Goal: Transaction & Acquisition: Purchase product/service

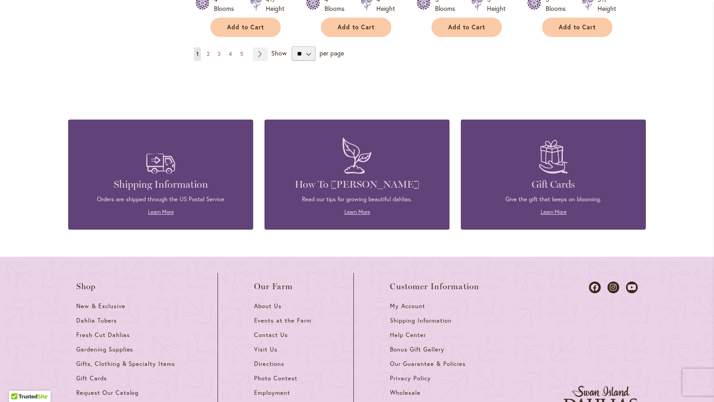
scroll to position [0, 0]
click at [175, 178] on h4 "Shipping Information" at bounding box center [161, 184] width 158 height 13
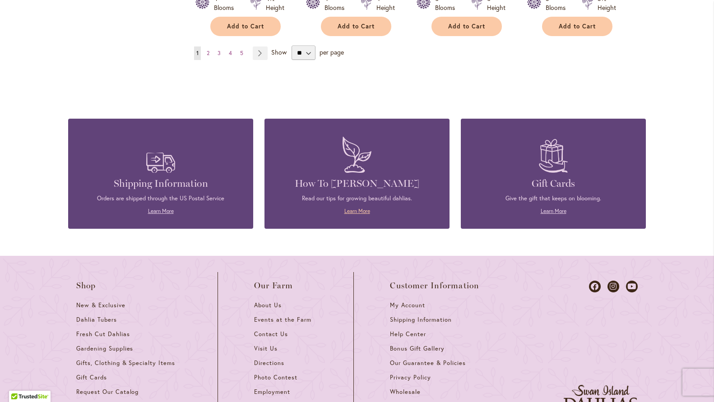
click at [358, 208] on link "Learn More" at bounding box center [357, 211] width 26 height 7
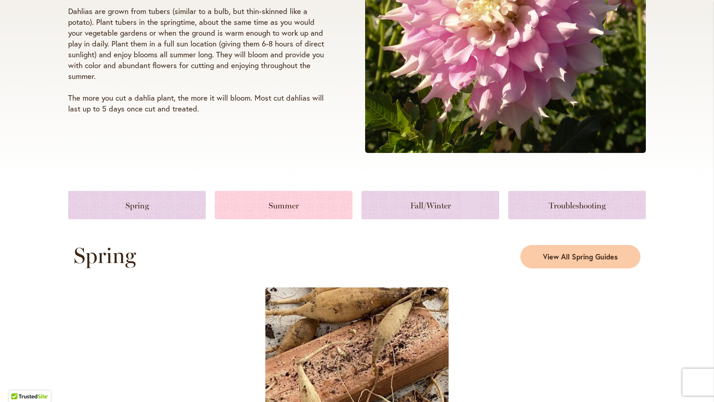
scroll to position [254, 0]
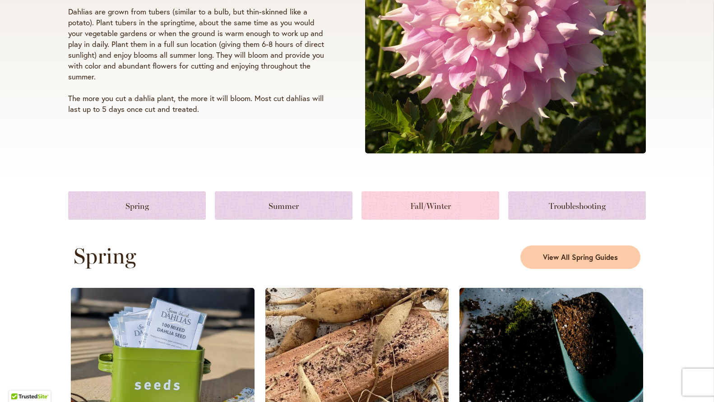
click at [430, 207] on link at bounding box center [431, 205] width 138 height 28
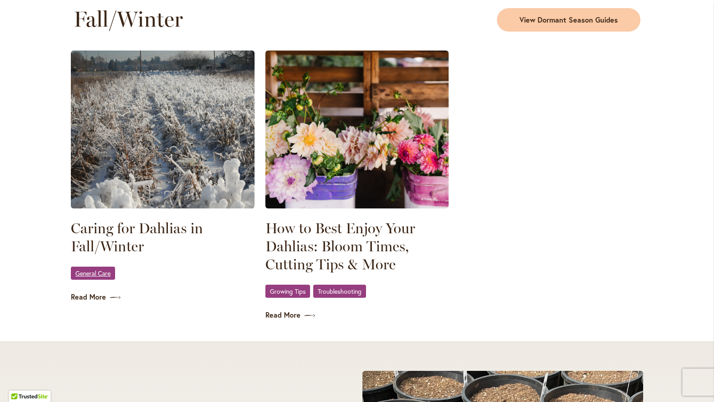
scroll to position [1225, 0]
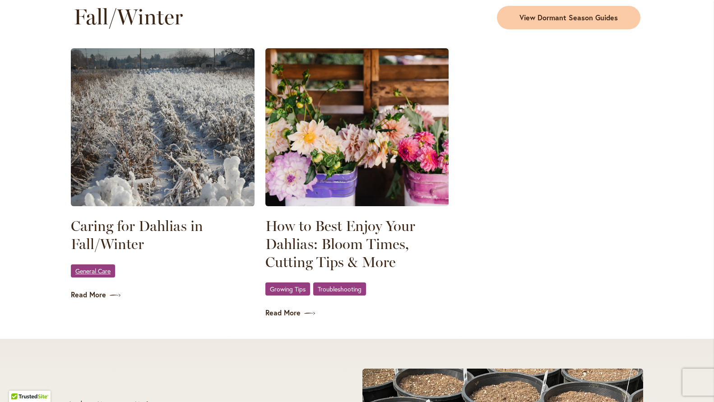
click at [106, 271] on span "General Care" at bounding box center [92, 271] width 35 height 6
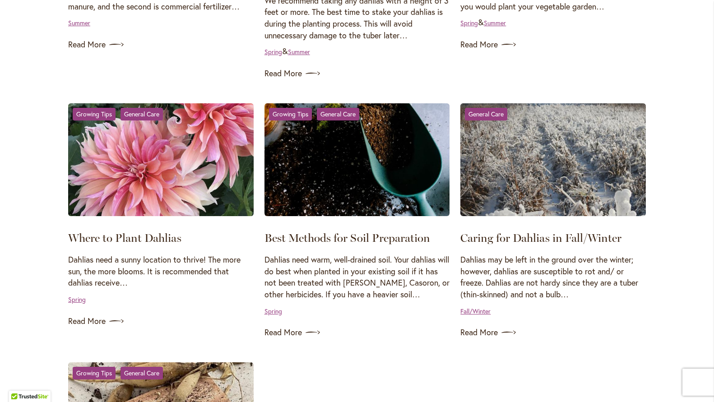
scroll to position [642, 0]
click at [494, 327] on link "Read More" at bounding box center [553, 332] width 186 height 14
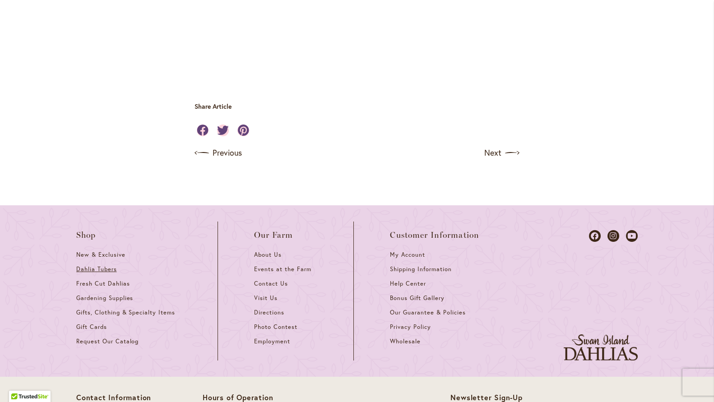
scroll to position [0, 1]
click at [113, 265] on span "Dahlia Tubers" at bounding box center [96, 269] width 41 height 8
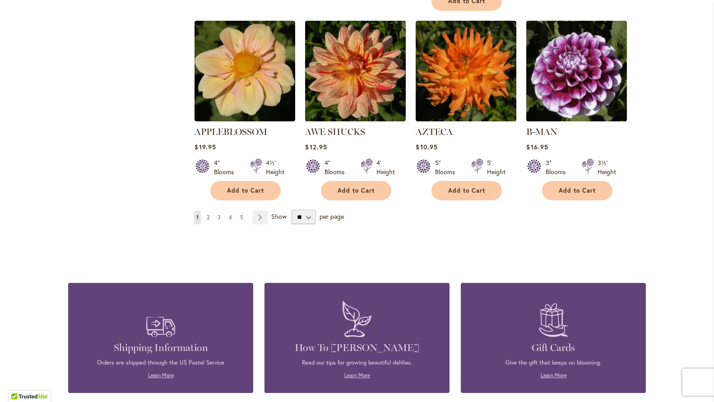
scroll to position [0, 0]
click at [209, 214] on span "2" at bounding box center [208, 217] width 3 height 7
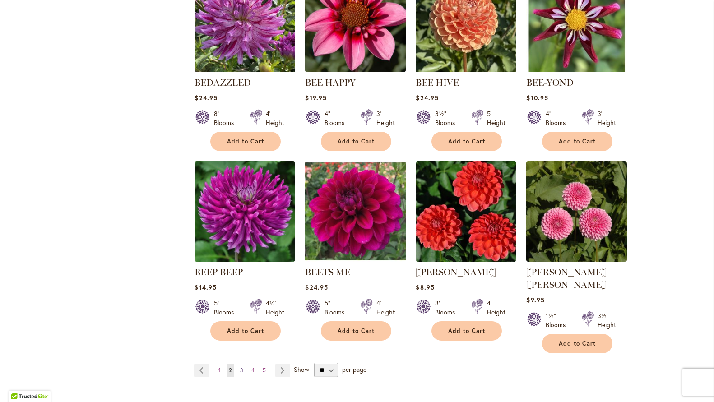
click at [241, 367] on span "3" at bounding box center [241, 370] width 3 height 7
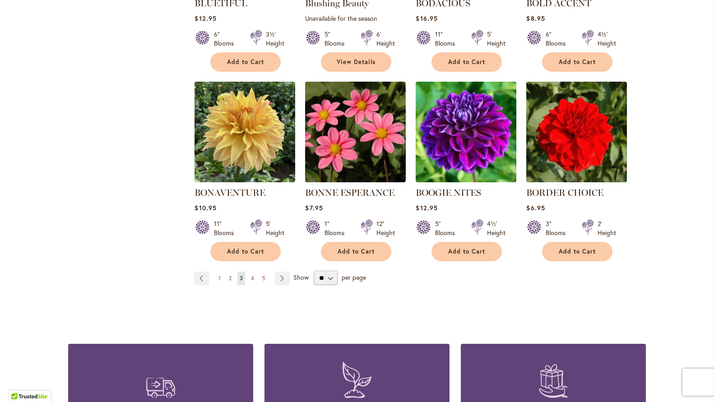
scroll to position [713, 0]
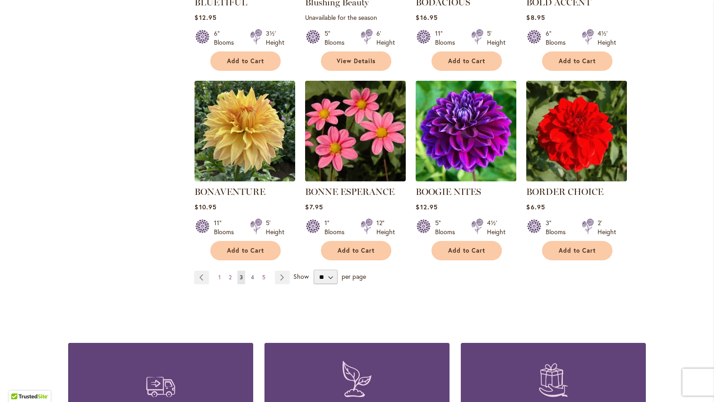
click at [252, 276] on span "4" at bounding box center [252, 277] width 3 height 7
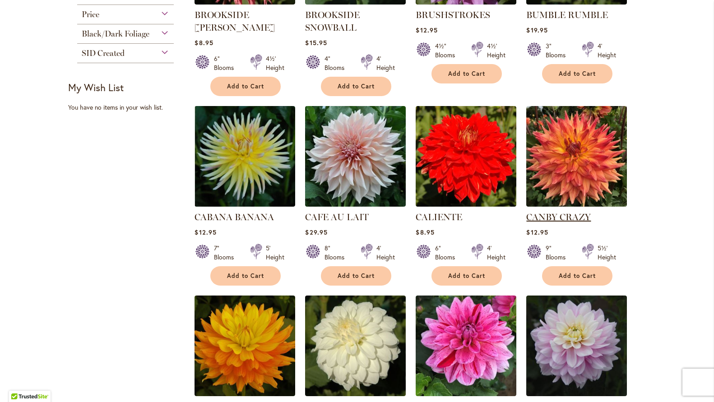
click at [559, 215] on link "CANBY CRAZY" at bounding box center [558, 217] width 65 height 11
